Goal: Check status: Check status

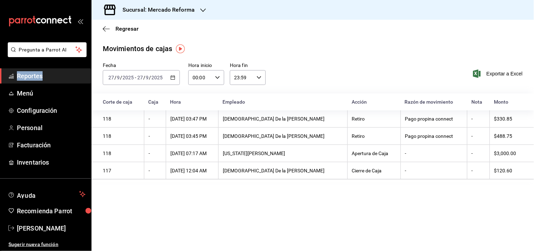
click at [25, 72] on span "Reportes" at bounding box center [51, 76] width 69 height 10
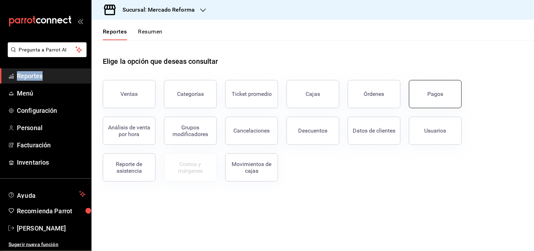
click at [425, 94] on button "Pagos" at bounding box center [435, 94] width 53 height 28
click at [425, 94] on html "Pregunta a Parrot AI Reportes Menú Configuración Personal Facturación Inventari…" at bounding box center [267, 125] width 534 height 251
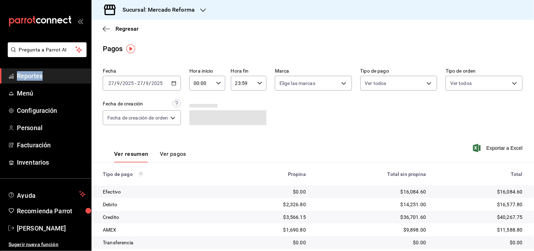
click at [217, 83] on \(Stroke\) "button" at bounding box center [218, 83] width 4 height 2
click at [200, 124] on span "06" at bounding box center [199, 125] width 6 height 6
type input "06:00"
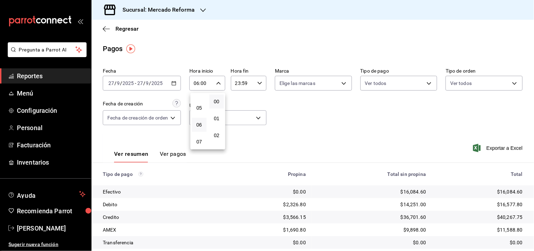
click at [315, 129] on div at bounding box center [267, 125] width 534 height 251
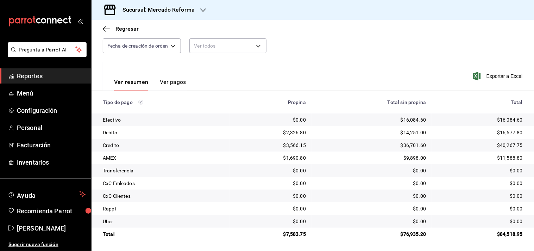
scroll to position [72, 0]
click at [48, 76] on span "Reportes" at bounding box center [51, 76] width 69 height 10
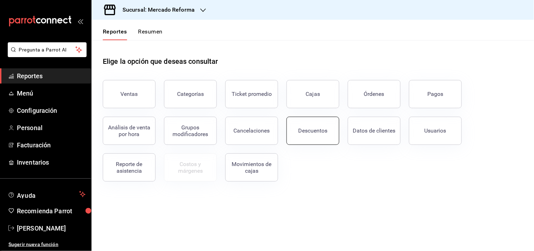
click at [319, 132] on div "Descuentos" at bounding box center [312, 130] width 29 height 7
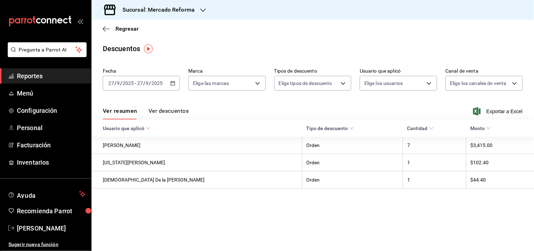
click at [40, 78] on span "Reportes" at bounding box center [51, 76] width 69 height 10
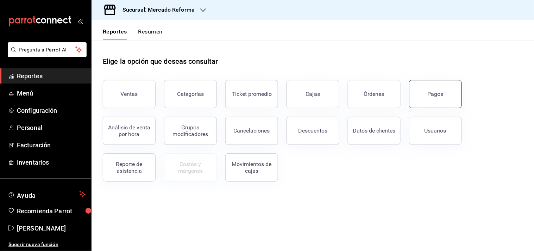
click at [453, 89] on button "Pagos" at bounding box center [435, 94] width 53 height 28
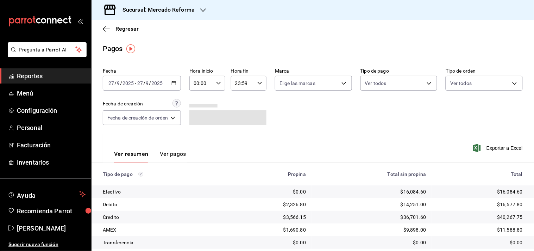
click at [209, 86] on input "00:00" at bounding box center [201, 83] width 24 height 14
drag, startPoint x: 196, startPoint y: 121, endPoint x: 295, endPoint y: 128, distance: 99.1
click at [196, 122] on span "06" at bounding box center [199, 125] width 6 height 6
type input "06:00"
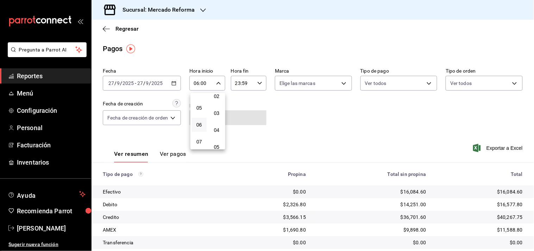
click at [275, 131] on div at bounding box center [267, 125] width 534 height 251
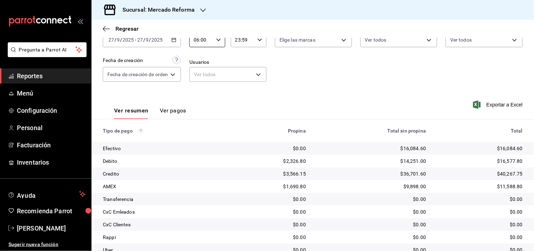
scroll to position [72, 0]
